Goal: Task Accomplishment & Management: Manage account settings

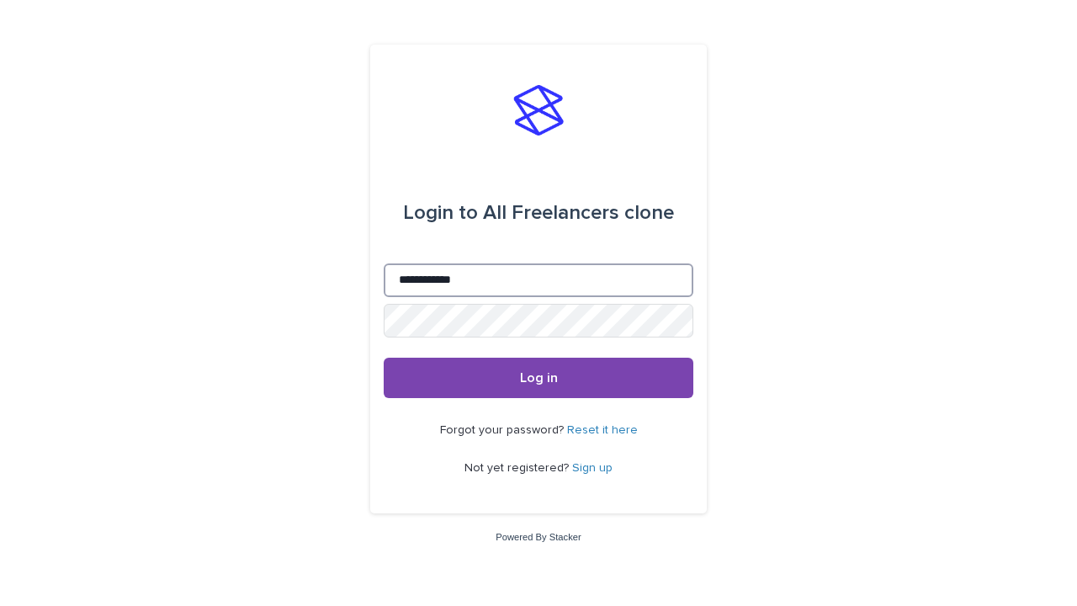
type input "**********"
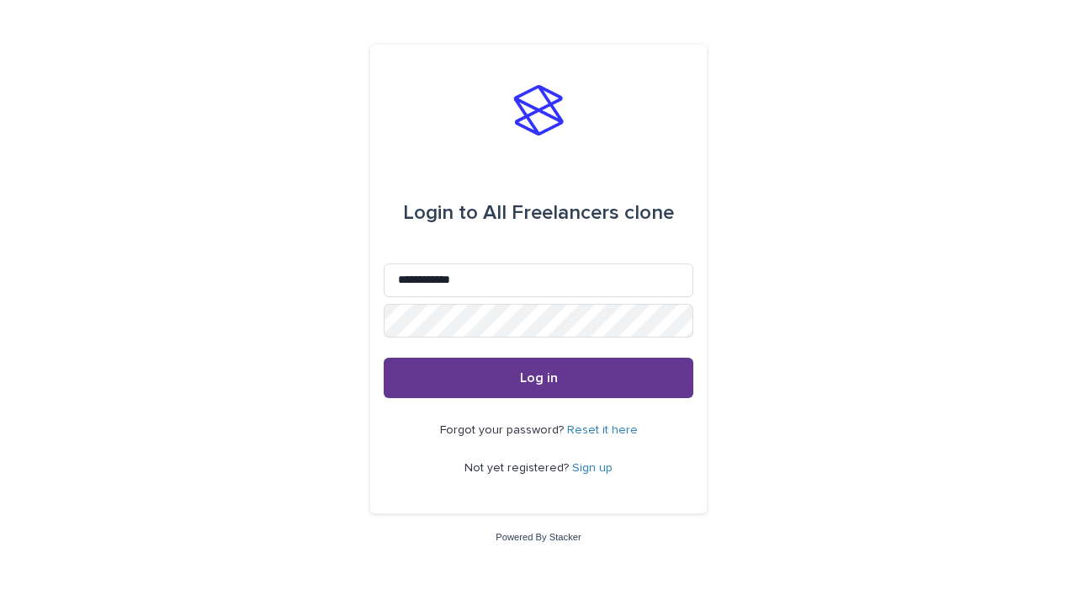
click at [539, 377] on span "Log in" at bounding box center [539, 377] width 38 height 13
